Goal: Check status: Check status

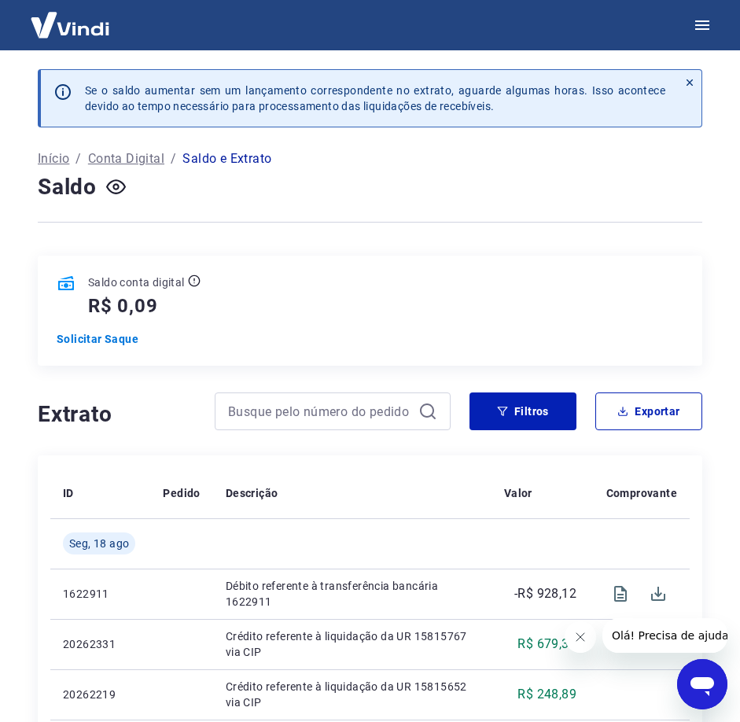
click at [43, 17] on img at bounding box center [70, 25] width 102 height 48
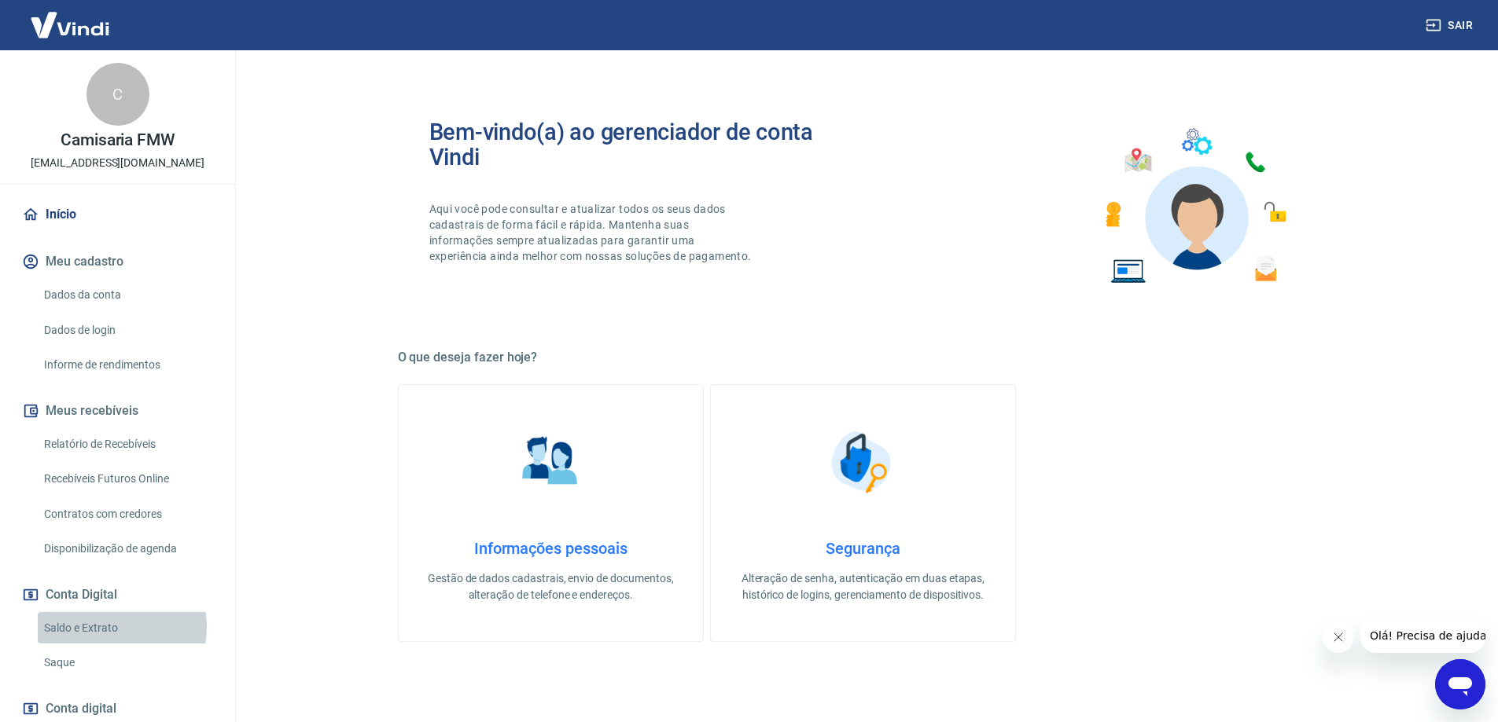
click at [114, 627] on link "Saldo e Extrato" at bounding box center [127, 628] width 178 height 32
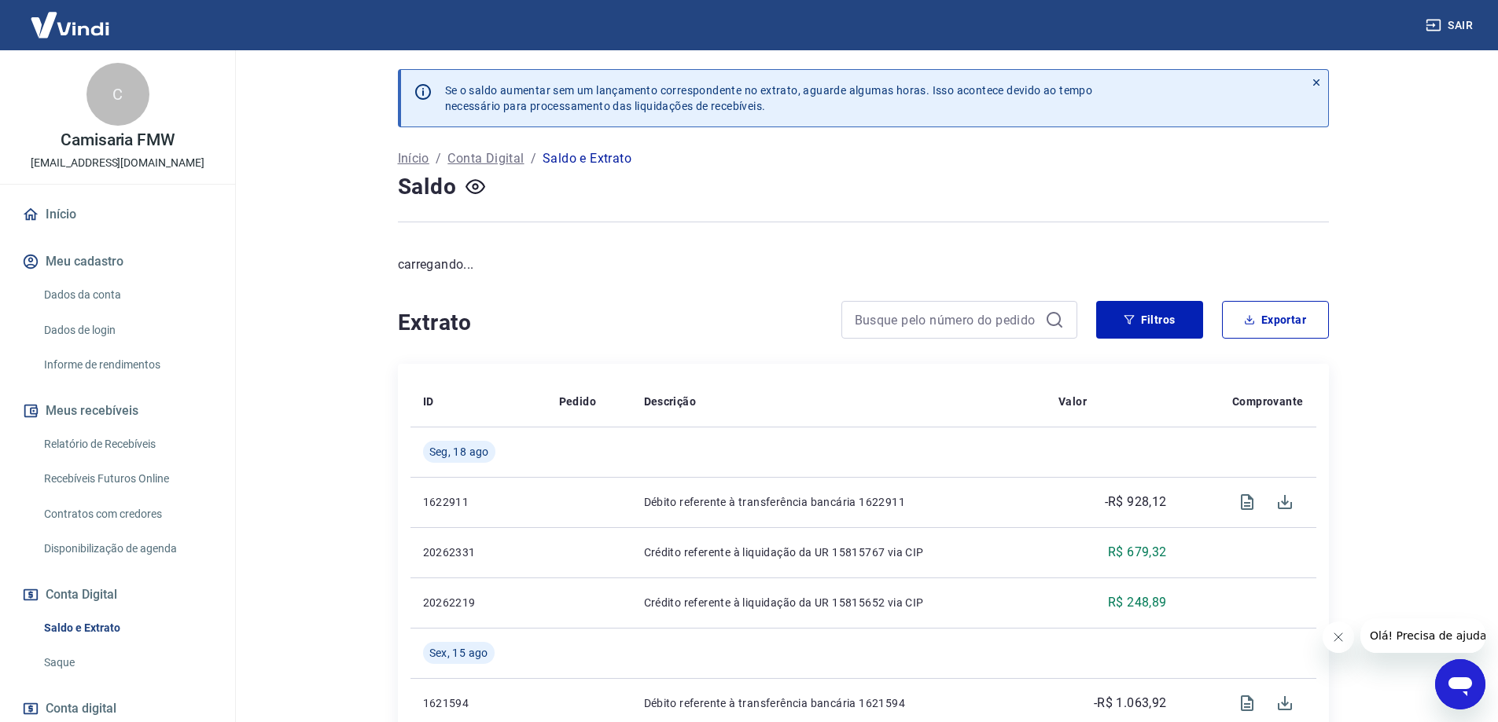
click at [94, 450] on link "Relatório de Recebíveis" at bounding box center [127, 444] width 178 height 32
